Goal: Obtain resource: Download file/media

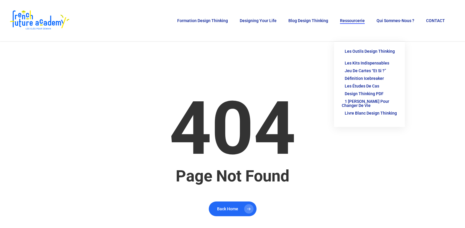
click at [355, 49] on span "Les outils Design Thinking" at bounding box center [370, 51] width 50 height 5
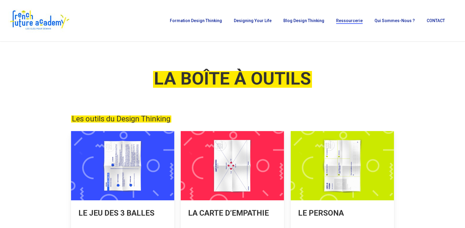
click at [113, 211] on link at bounding box center [122, 200] width 103 height 138
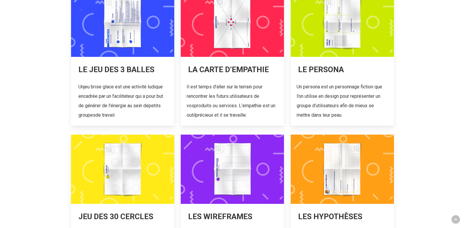
scroll to position [145, 0]
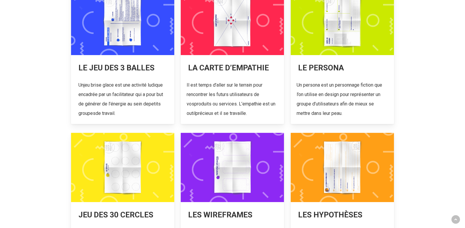
click at [234, 68] on link at bounding box center [232, 55] width 103 height 138
click at [229, 24] on link at bounding box center [232, 55] width 103 height 138
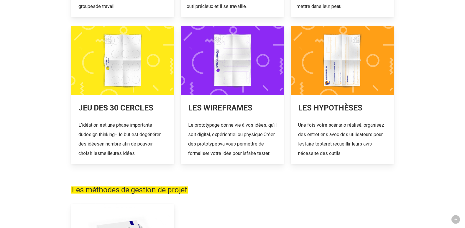
scroll to position [260, 0]
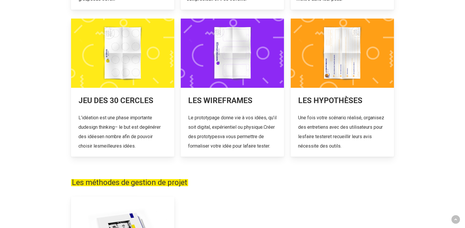
click at [142, 119] on link at bounding box center [122, 88] width 103 height 138
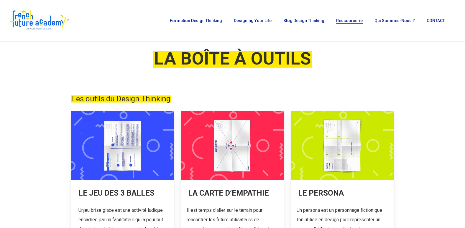
scroll to position [0, 0]
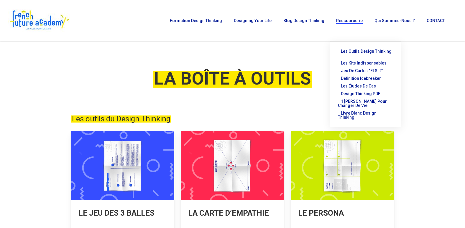
click at [357, 61] on span "Les kits indispensables" at bounding box center [364, 63] width 46 height 5
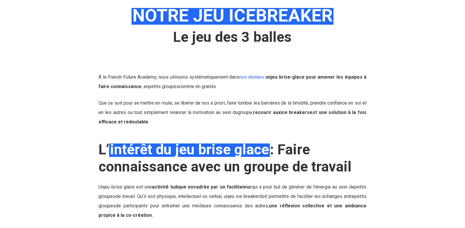
scroll to position [65, 0]
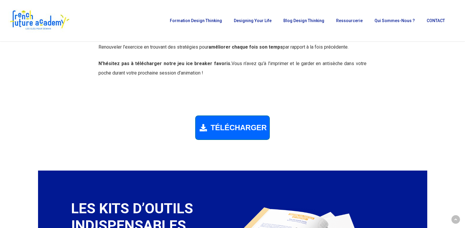
scroll to position [810, 0]
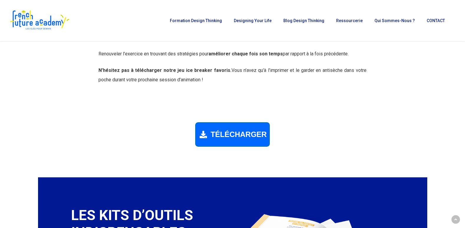
click at [240, 135] on span "TÉLÉCHARGER" at bounding box center [239, 134] width 56 height 9
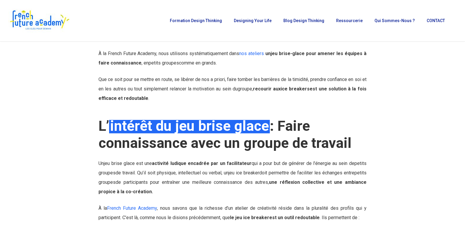
scroll to position [0, 0]
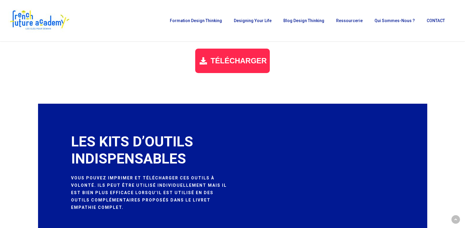
scroll to position [762, 0]
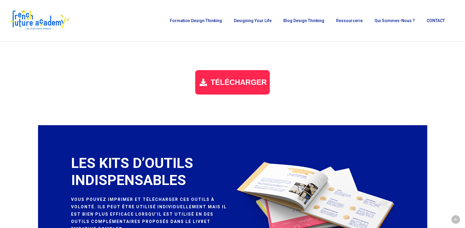
click at [226, 81] on span "TÉLÉCHARGER" at bounding box center [239, 82] width 56 height 9
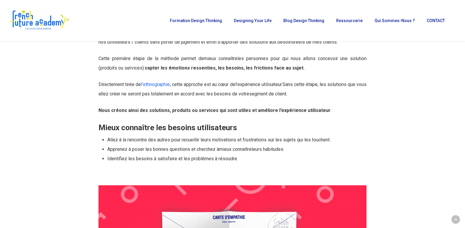
scroll to position [0, 0]
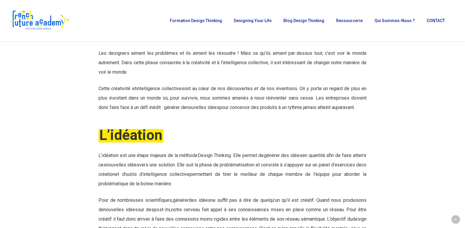
scroll to position [127, 0]
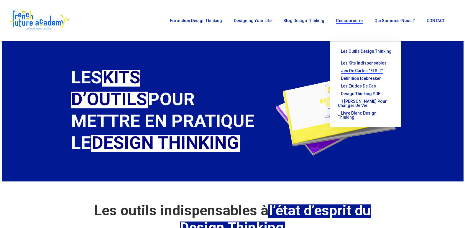
click at [360, 68] on span "Jeu de cartes “Et si ?”" at bounding box center [362, 70] width 42 height 5
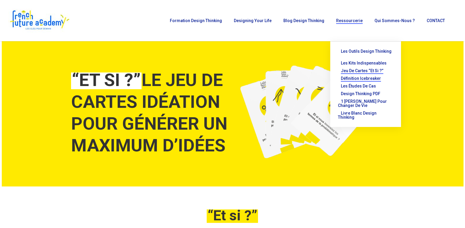
click at [357, 76] on span "Définition Icebreaker" at bounding box center [361, 78] width 40 height 5
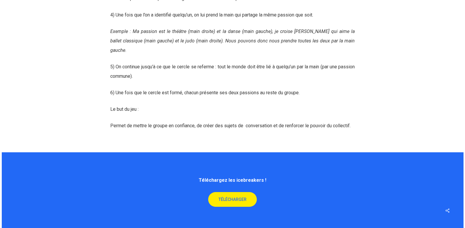
scroll to position [1884, 0]
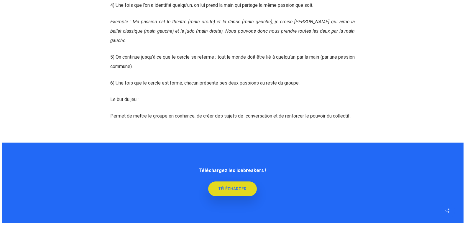
click at [234, 188] on span "TÉLÉCHARGER" at bounding box center [233, 189] width 28 height 6
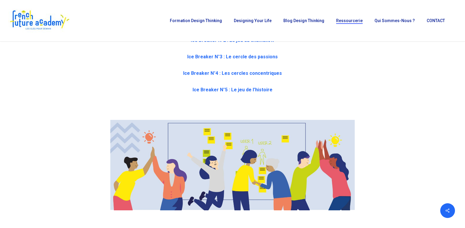
scroll to position [0, 0]
